Goal: Task Accomplishment & Management: Manage account settings

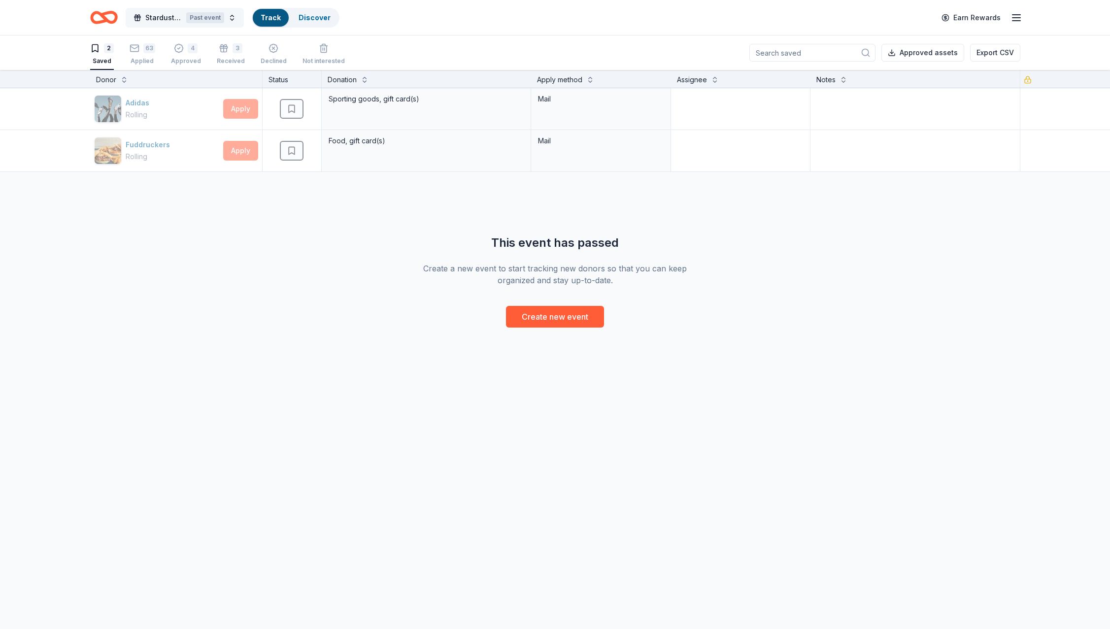
click at [146, 20] on span "Stardust Awards & Gala" at bounding box center [163, 18] width 37 height 12
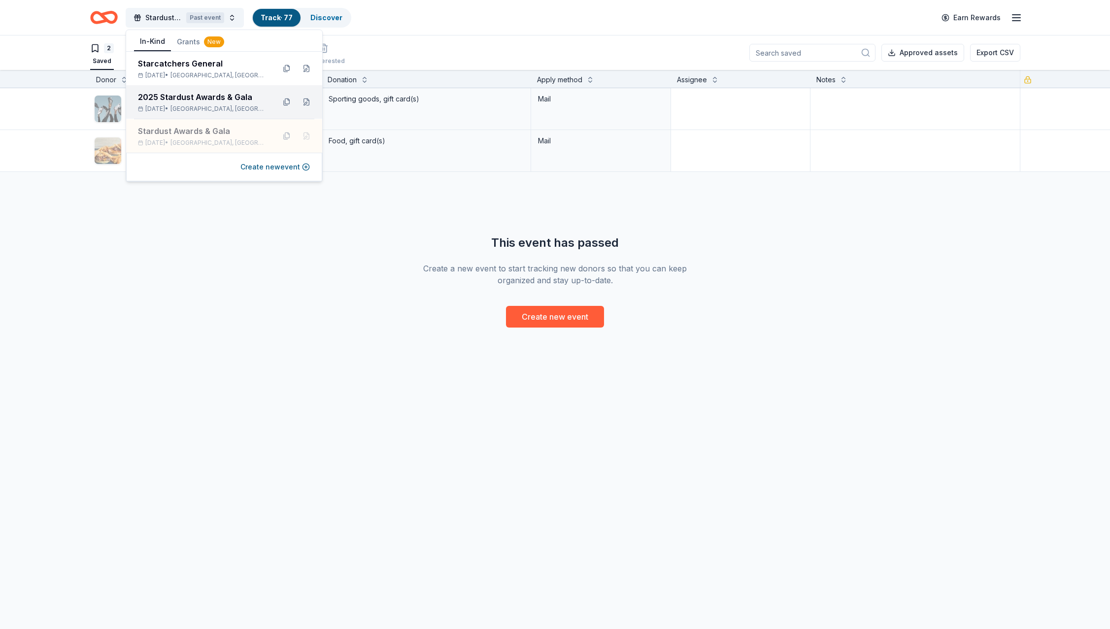
click at [166, 100] on div "2025 Stardust Awards & Gala" at bounding box center [202, 97] width 129 height 12
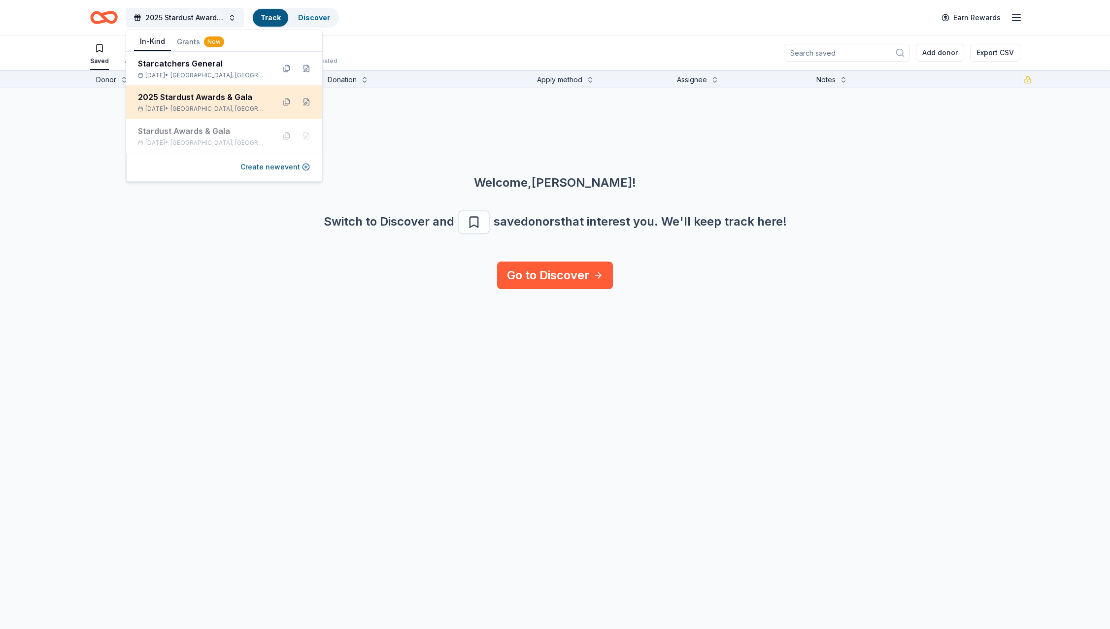
click at [215, 92] on div "2025 Stardust Awards & Gala" at bounding box center [202, 97] width 129 height 12
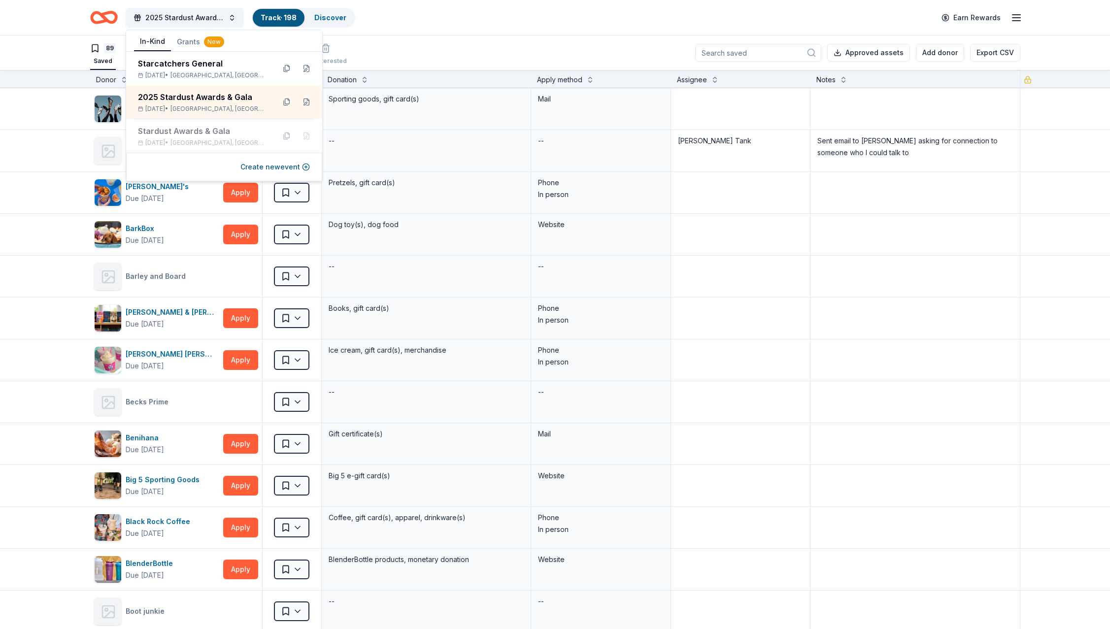
click at [537, 44] on div "89 Saved 88 Applied 10 Approved Received Declined Not interested Approved asset…" at bounding box center [555, 52] width 930 height 34
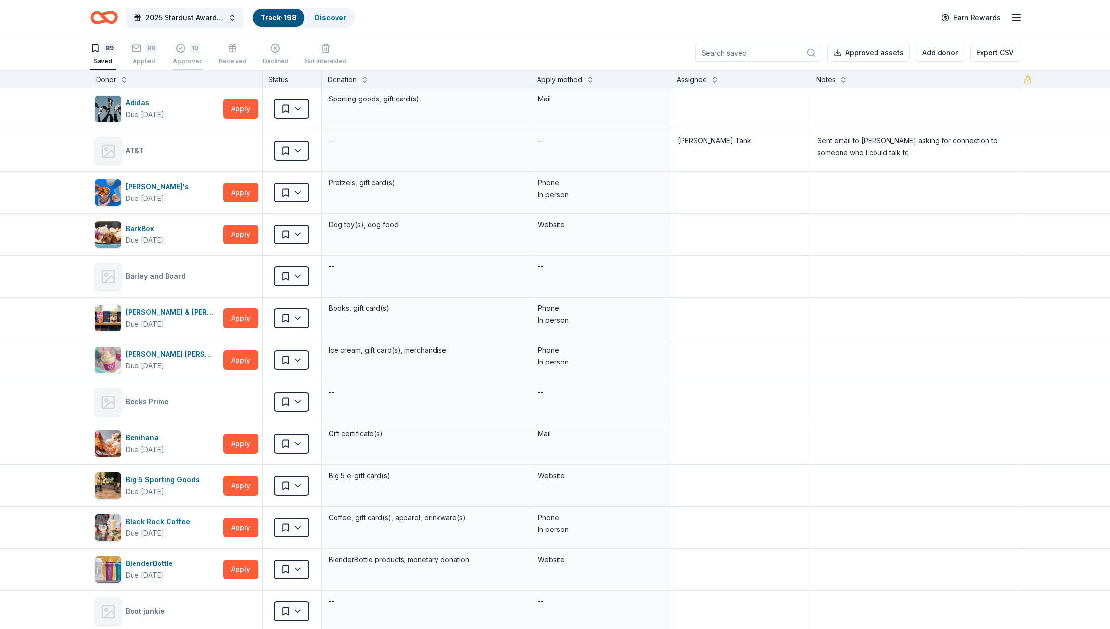
click at [179, 55] on div "10 Approved" at bounding box center [188, 54] width 30 height 22
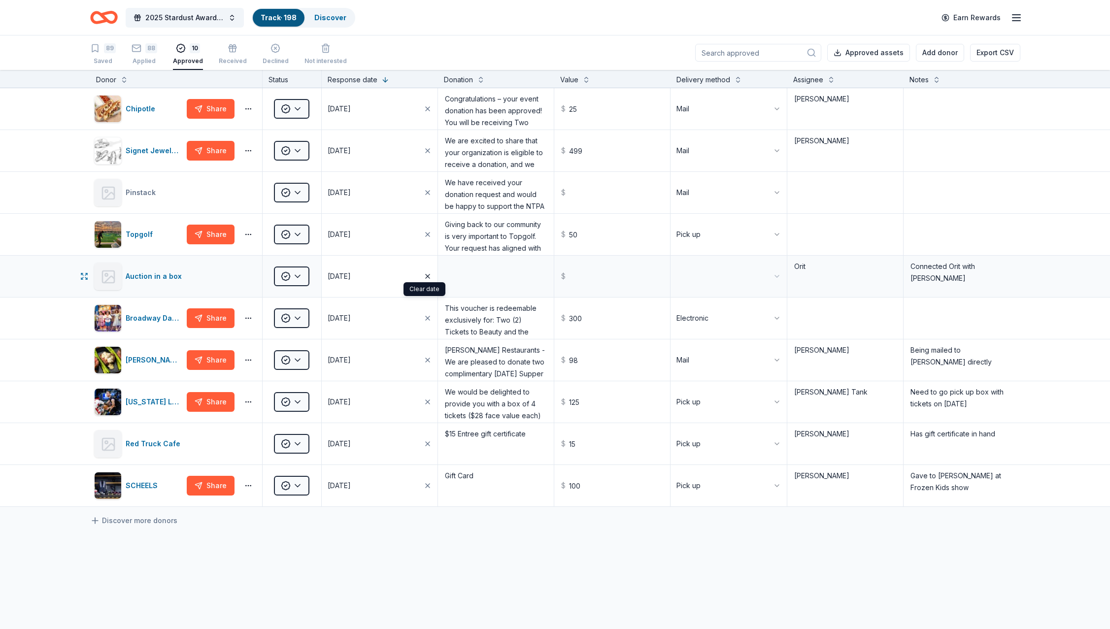
click at [424, 278] on icon "button" at bounding box center [428, 276] width 8 height 8
click at [301, 275] on html "2025 Stardust Awards & Gala Track · 198 Discover Earn Rewards 89 Saved 88 Appli…" at bounding box center [555, 314] width 1110 height 629
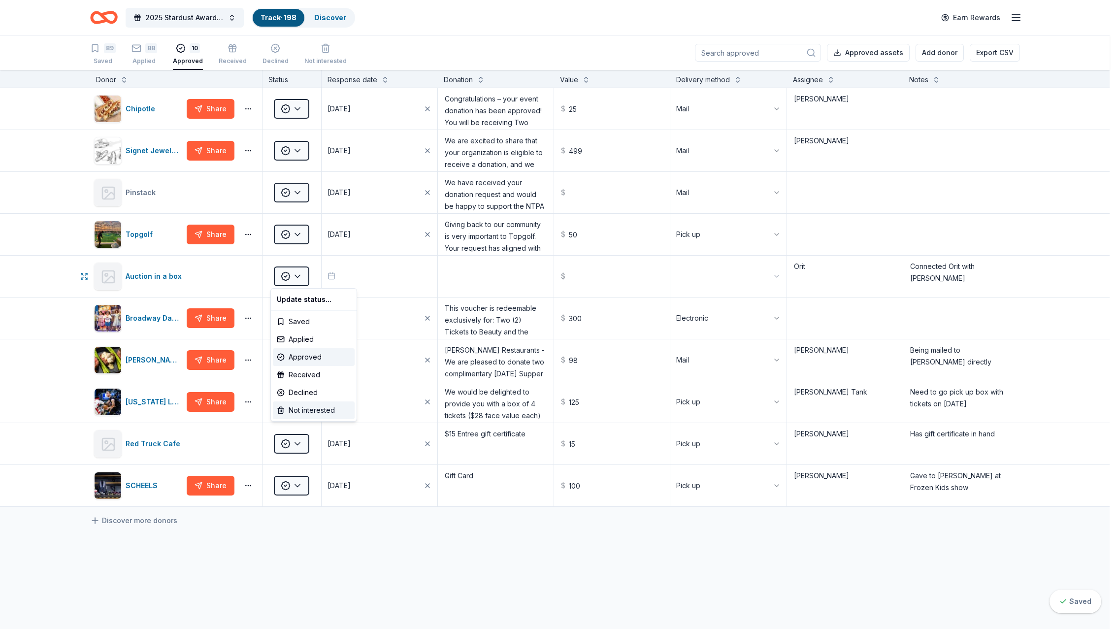
click at [313, 412] on div "Not interested" at bounding box center [314, 410] width 82 height 18
